Goal: Find specific page/section

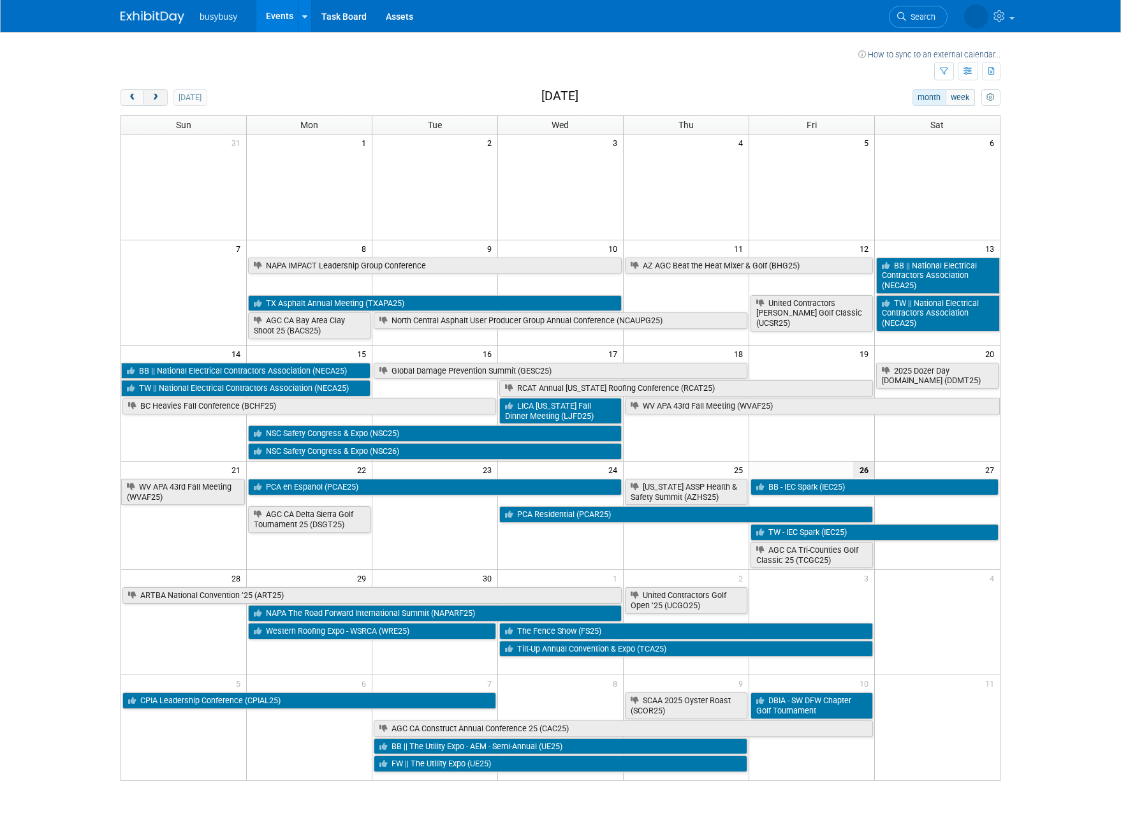
click at [156, 100] on span "next" at bounding box center [155, 98] width 10 height 8
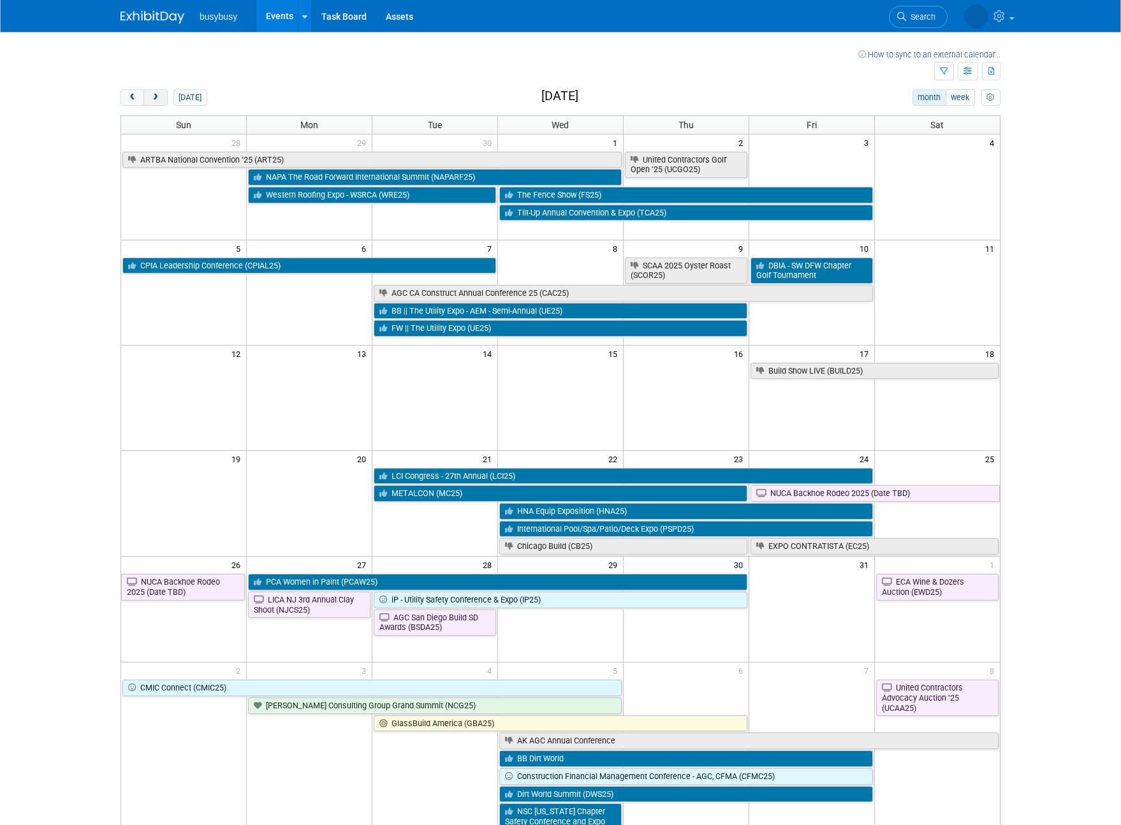
click at [161, 98] on button "next" at bounding box center [155, 97] width 24 height 17
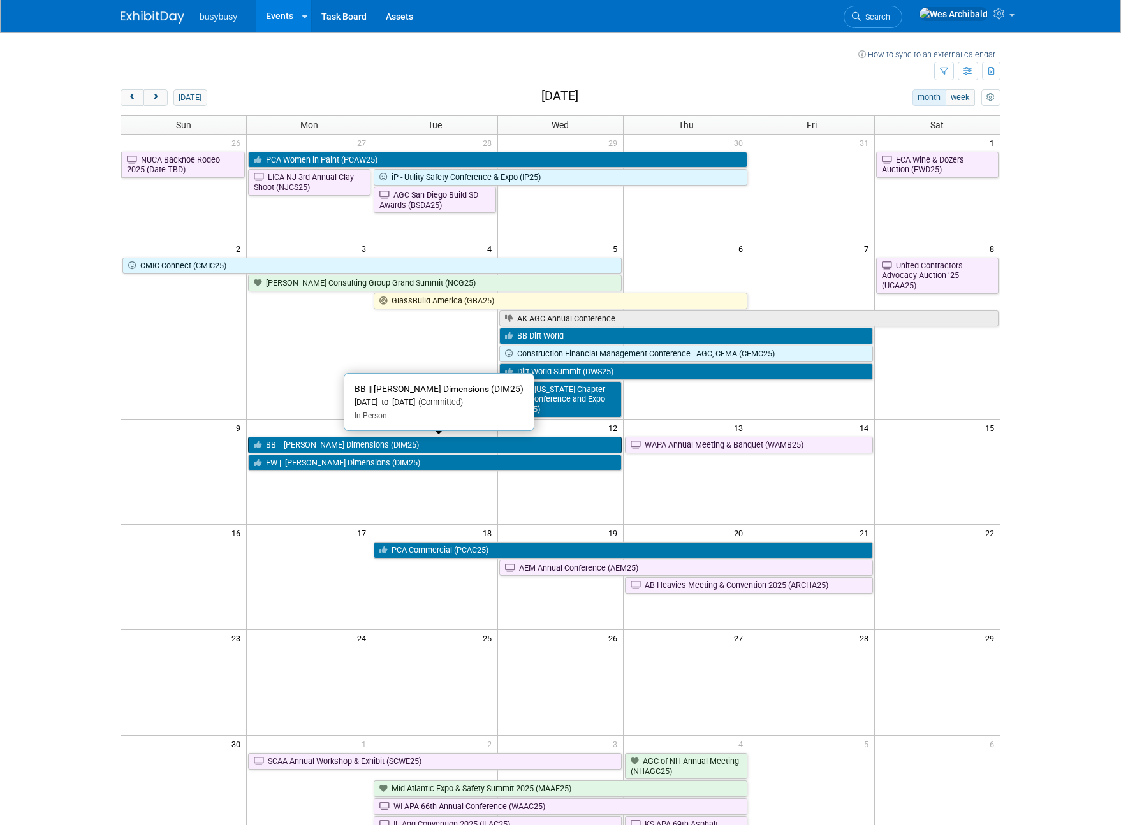
click at [295, 446] on link "BB || [PERSON_NAME] Dimensions (DIM25)" at bounding box center [435, 445] width 374 height 17
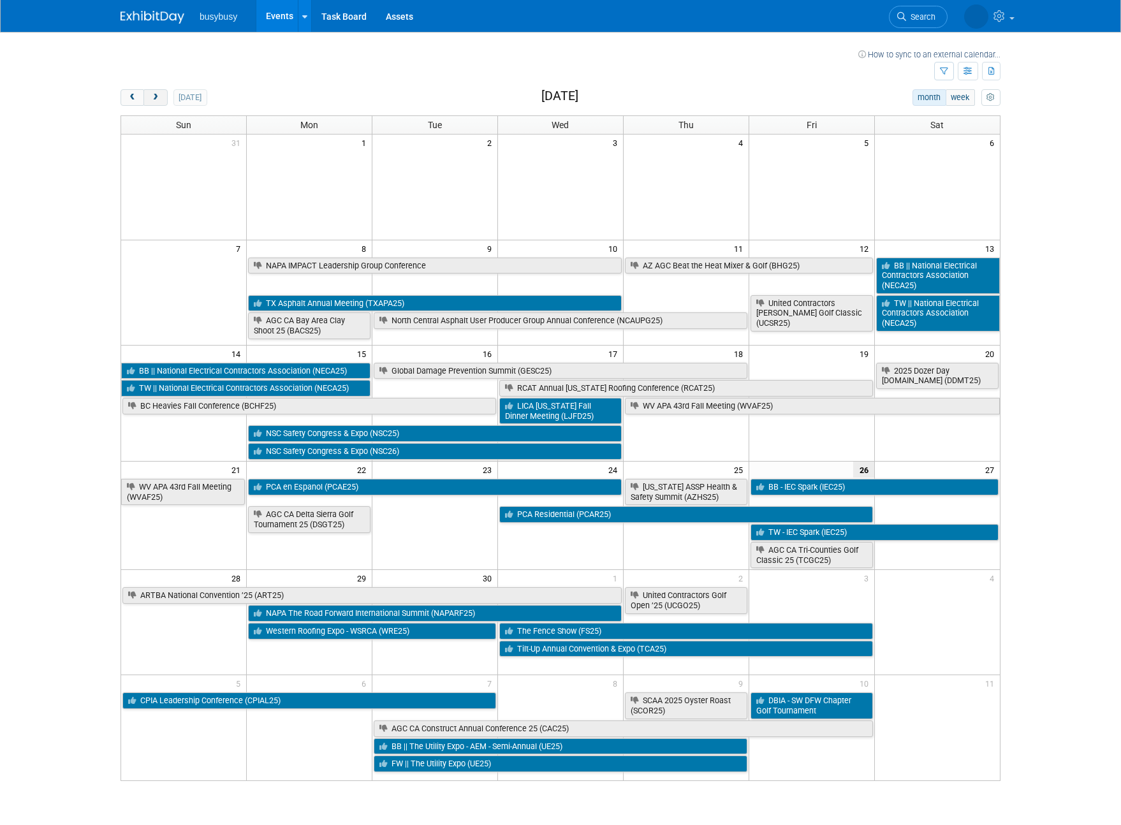
click at [161, 101] on button "next" at bounding box center [155, 97] width 24 height 17
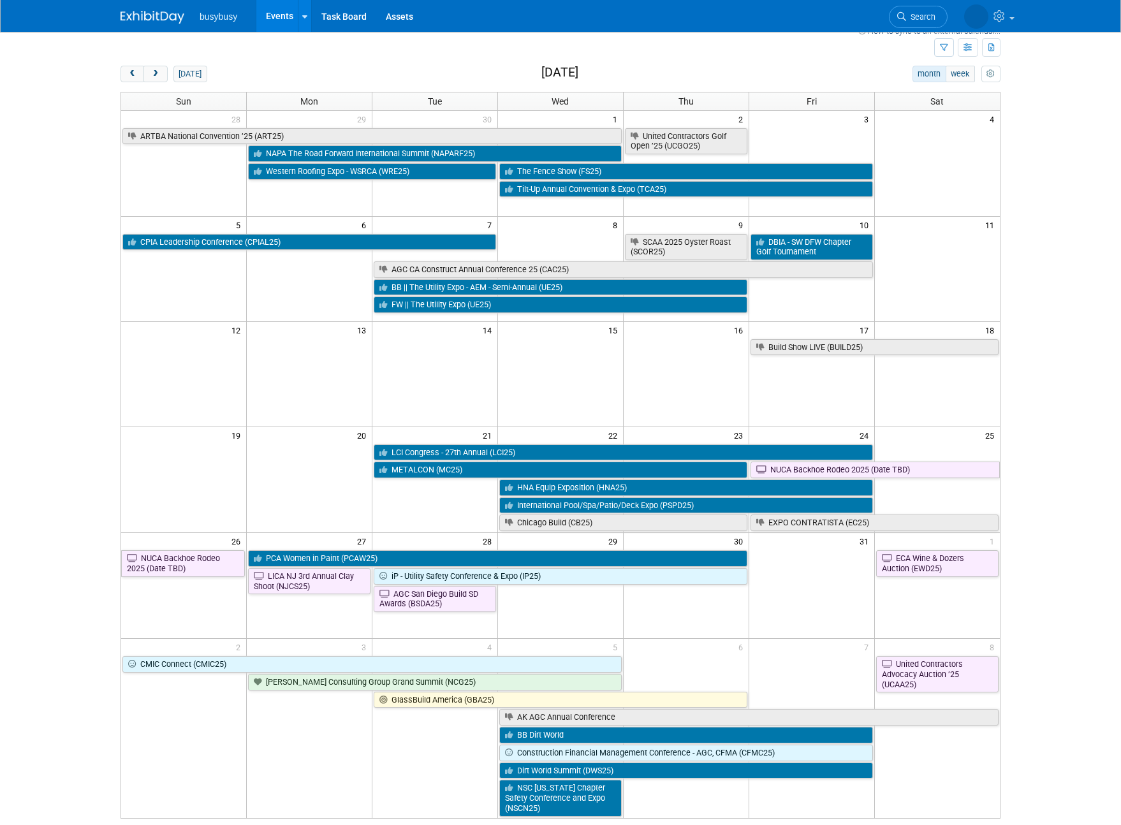
scroll to position [26, 0]
